Goal: Task Accomplishment & Management: Use online tool/utility

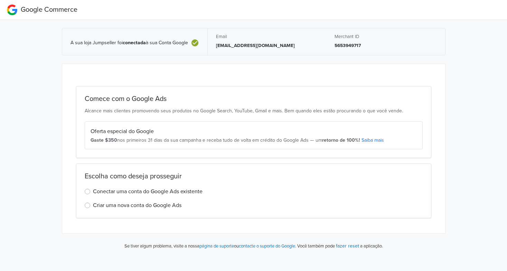
click at [150, 192] on label "Conectar uma conta do Google Ads existente" at bounding box center [147, 191] width 109 height 8
click at [0, 0] on input "Conectar uma conta do Google Ads existente" at bounding box center [0, 0] width 0 height 0
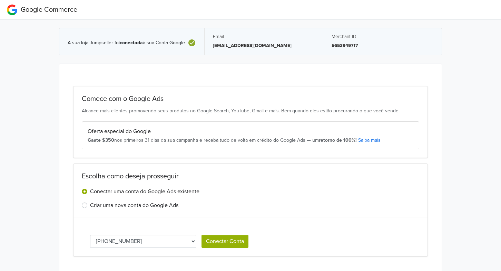
click at [135, 237] on select "818-789-7286 280-335-4607 633-365-2011" at bounding box center [143, 240] width 106 height 13
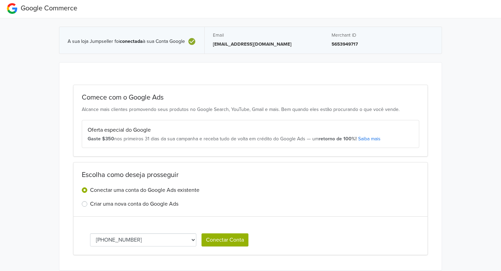
scroll to position [21, 0]
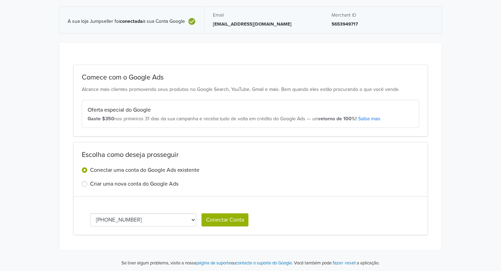
click at [159, 216] on select "818-789-7286 280-335-4607 633-365-2011" at bounding box center [143, 219] width 106 height 13
click at [136, 218] on select "818-789-7286 280-335-4607 633-365-2011" at bounding box center [143, 219] width 106 height 13
select select "6333652011"
click at [224, 213] on button "Conectar Conta" at bounding box center [225, 219] width 47 height 13
select select "6333652011"
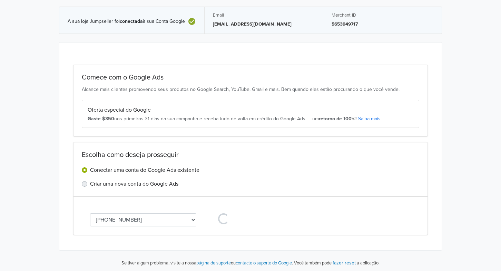
scroll to position [0, 0]
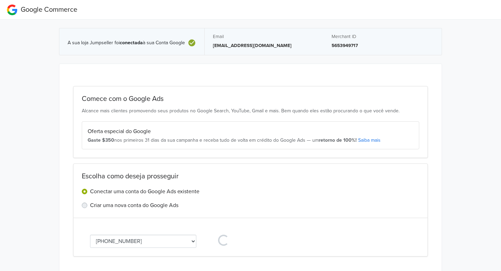
select select "6333652011"
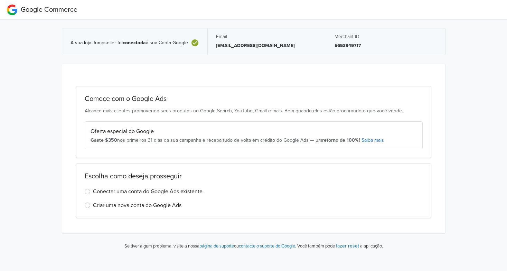
click at [254, 42] on p "[EMAIL_ADDRESS][DOMAIN_NAME]" at bounding box center [267, 45] width 102 height 7
click at [352, 42] on p "5653949717" at bounding box center [385, 45] width 102 height 7
